Goal: Check status: Check status

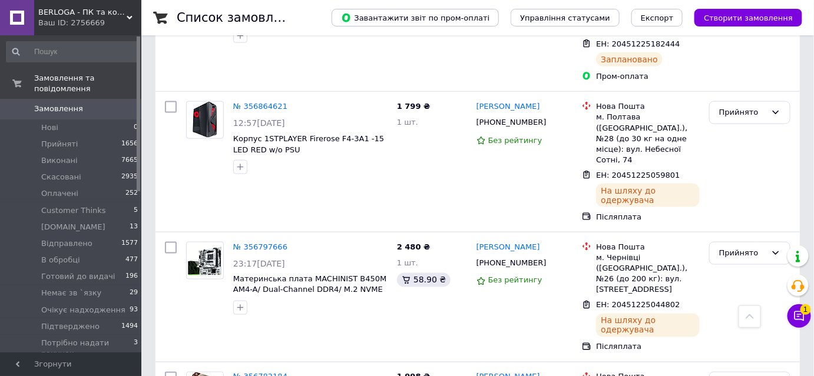
scroll to position [501, 0]
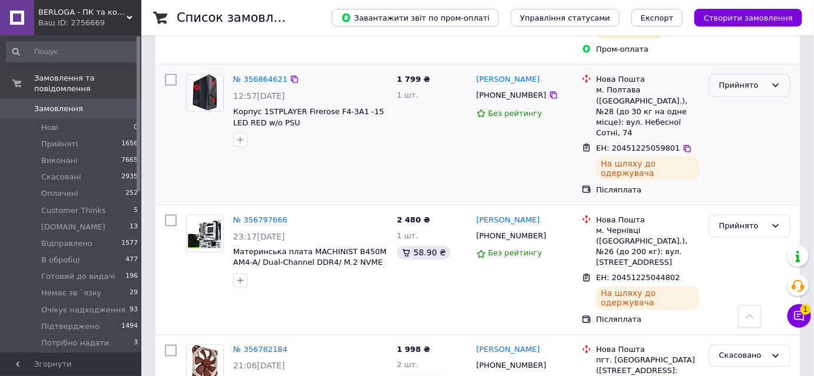
click at [774, 81] on icon at bounding box center [775, 85] width 9 height 9
click at [760, 167] on li "Відправлено" at bounding box center [750, 178] width 80 height 22
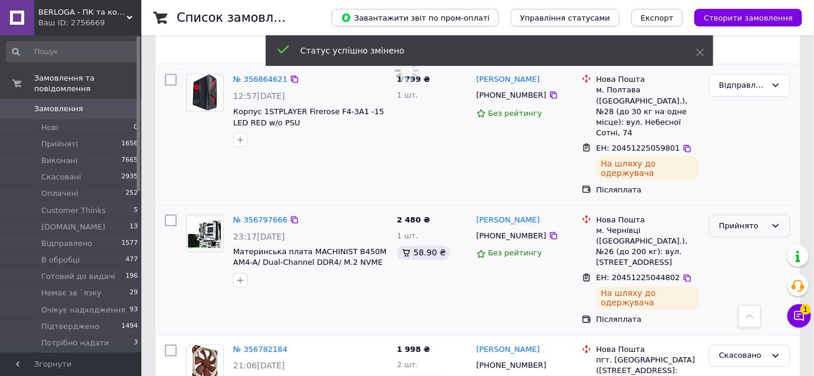
click at [776, 221] on icon at bounding box center [775, 225] width 9 height 9
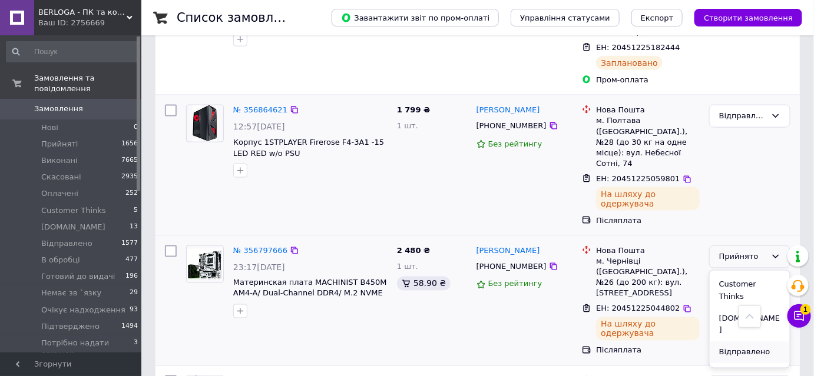
scroll to position [501, 0]
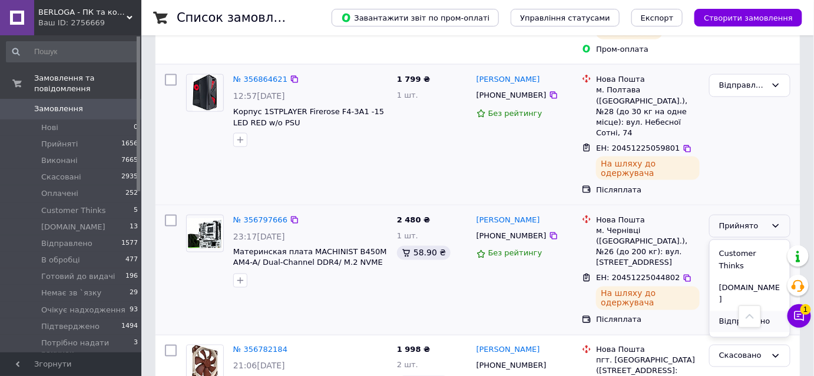
click at [747, 312] on li "Відправлено" at bounding box center [750, 323] width 80 height 22
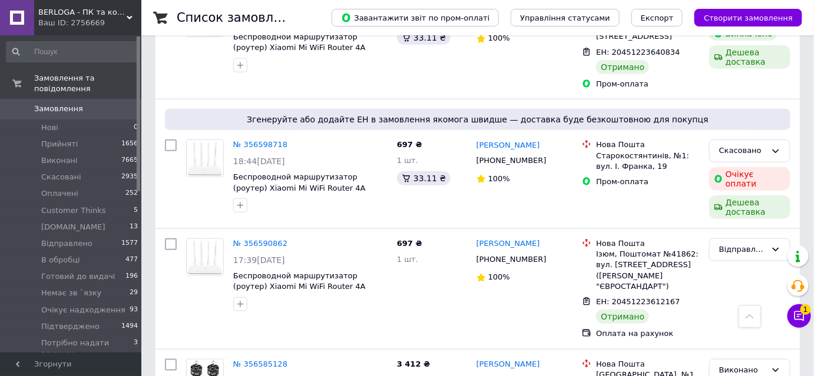
scroll to position [1779, 0]
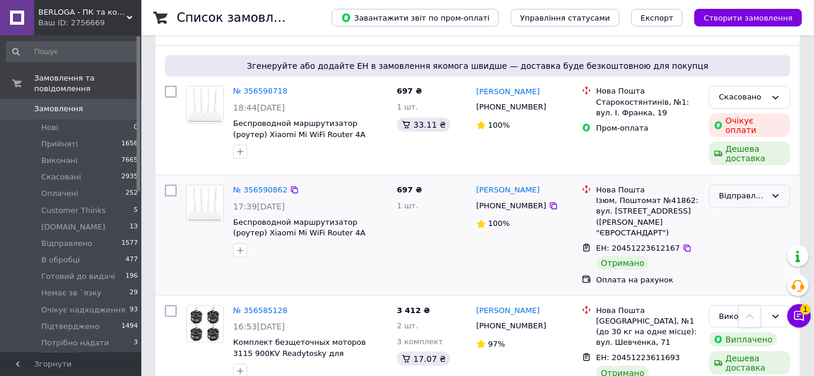
click at [778, 191] on icon at bounding box center [775, 195] width 9 height 9
click at [745, 231] on li "Виконано" at bounding box center [750, 242] width 80 height 22
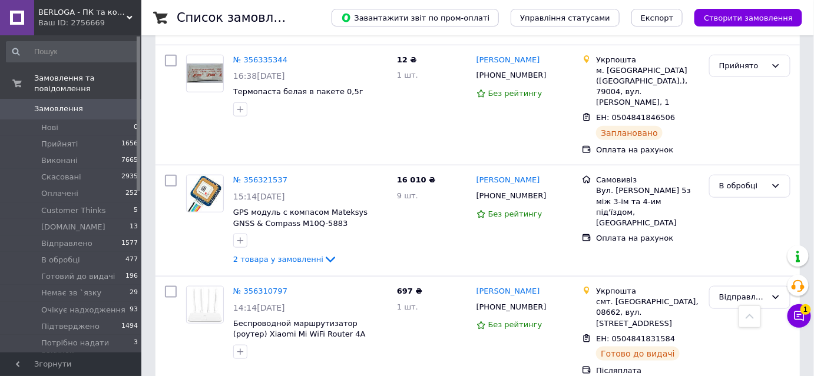
scroll to position [3213, 0]
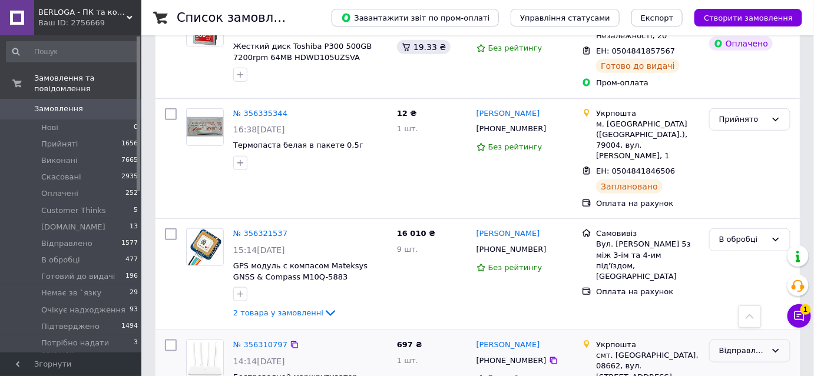
click at [776, 350] on icon at bounding box center [776, 352] width 6 height 4
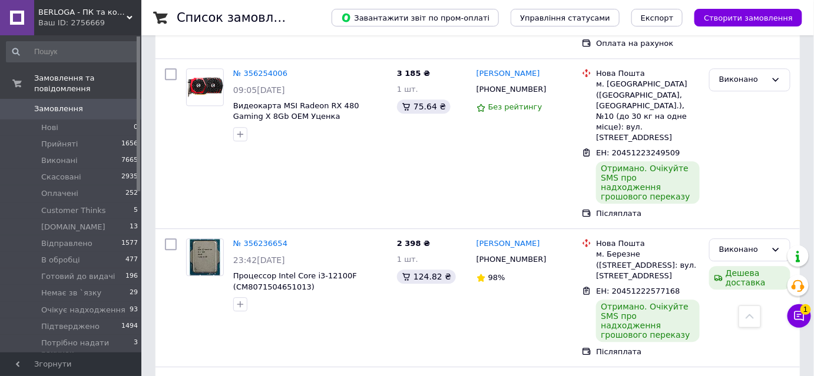
scroll to position [3978, 0]
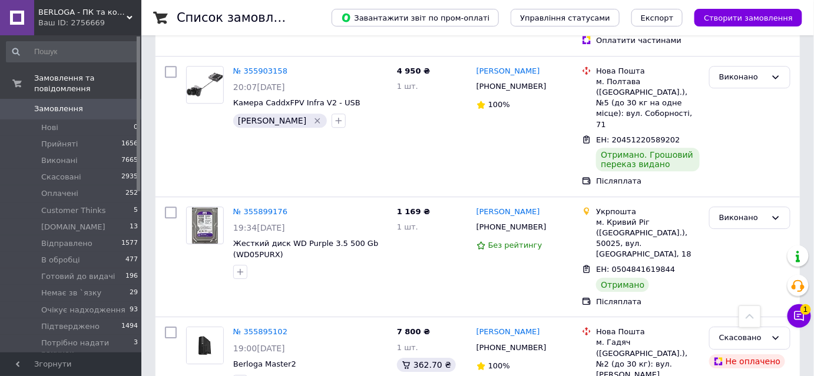
scroll to position [7047, 0]
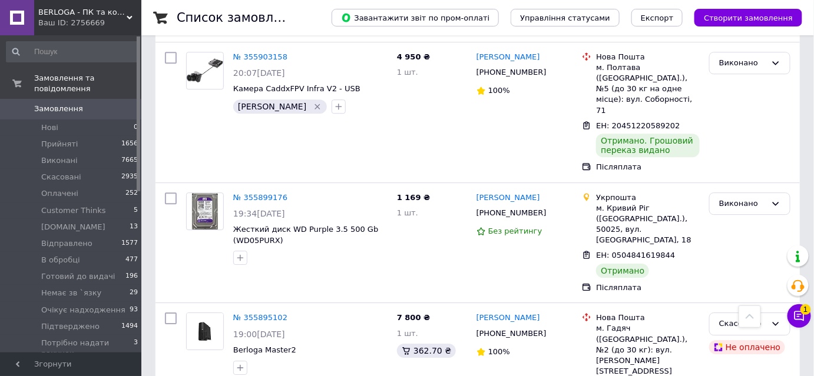
drag, startPoint x: 822, startPoint y: 237, endPoint x: 512, endPoint y: 240, distance: 309.8
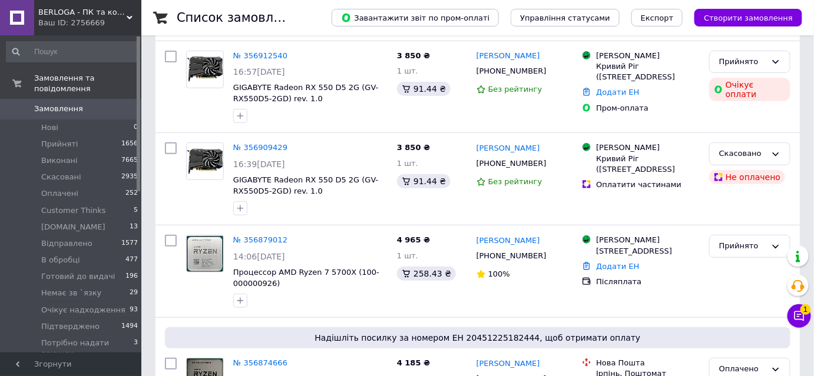
scroll to position [0, 0]
